Goal: Task Accomplishment & Management: Manage account settings

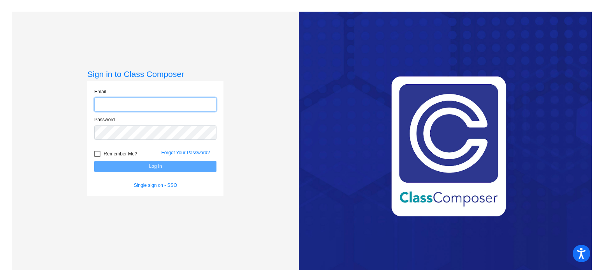
type input "[EMAIL_ADDRESS][DOMAIN_NAME]"
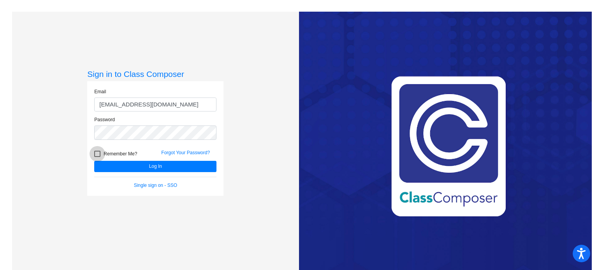
click at [98, 155] on div at bounding box center [97, 154] width 6 height 6
click at [97, 157] on input "Remember Me?" at bounding box center [97, 157] width 0 height 0
checkbox input "true"
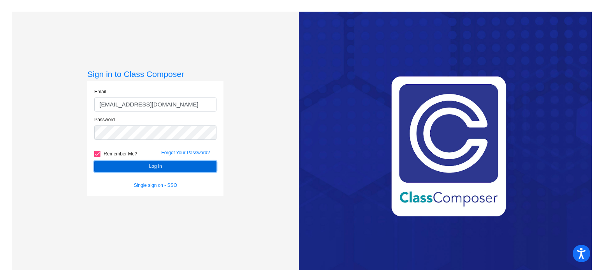
click at [129, 169] on button "Log In" at bounding box center [155, 166] width 122 height 11
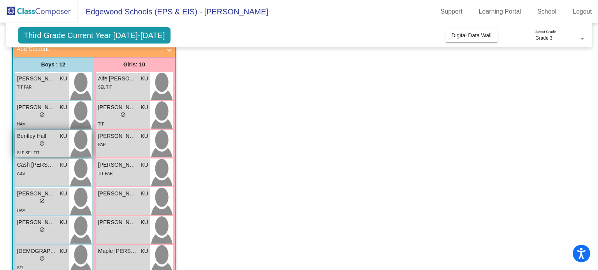
scroll to position [53, 0]
click at [46, 148] on div "SLP SEL TIT" at bounding box center [42, 152] width 50 height 8
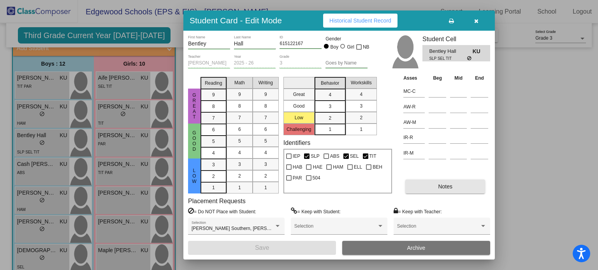
click at [455, 184] on button "Notes" at bounding box center [445, 187] width 80 height 14
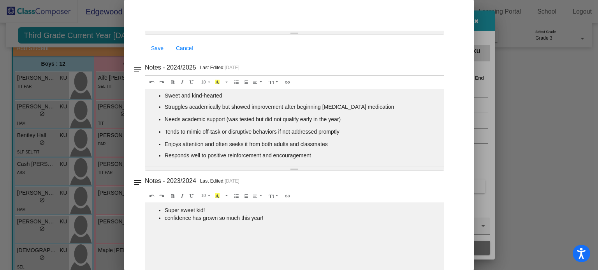
scroll to position [0, 0]
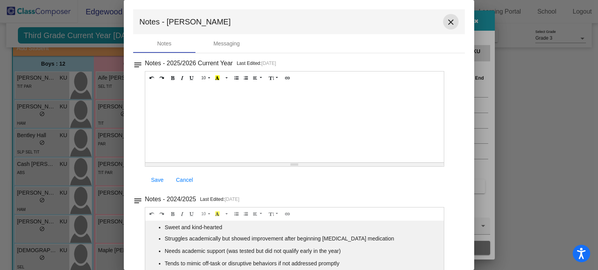
click at [446, 23] on mat-icon "close" at bounding box center [450, 22] width 9 height 9
